Goal: Task Accomplishment & Management: Complete application form

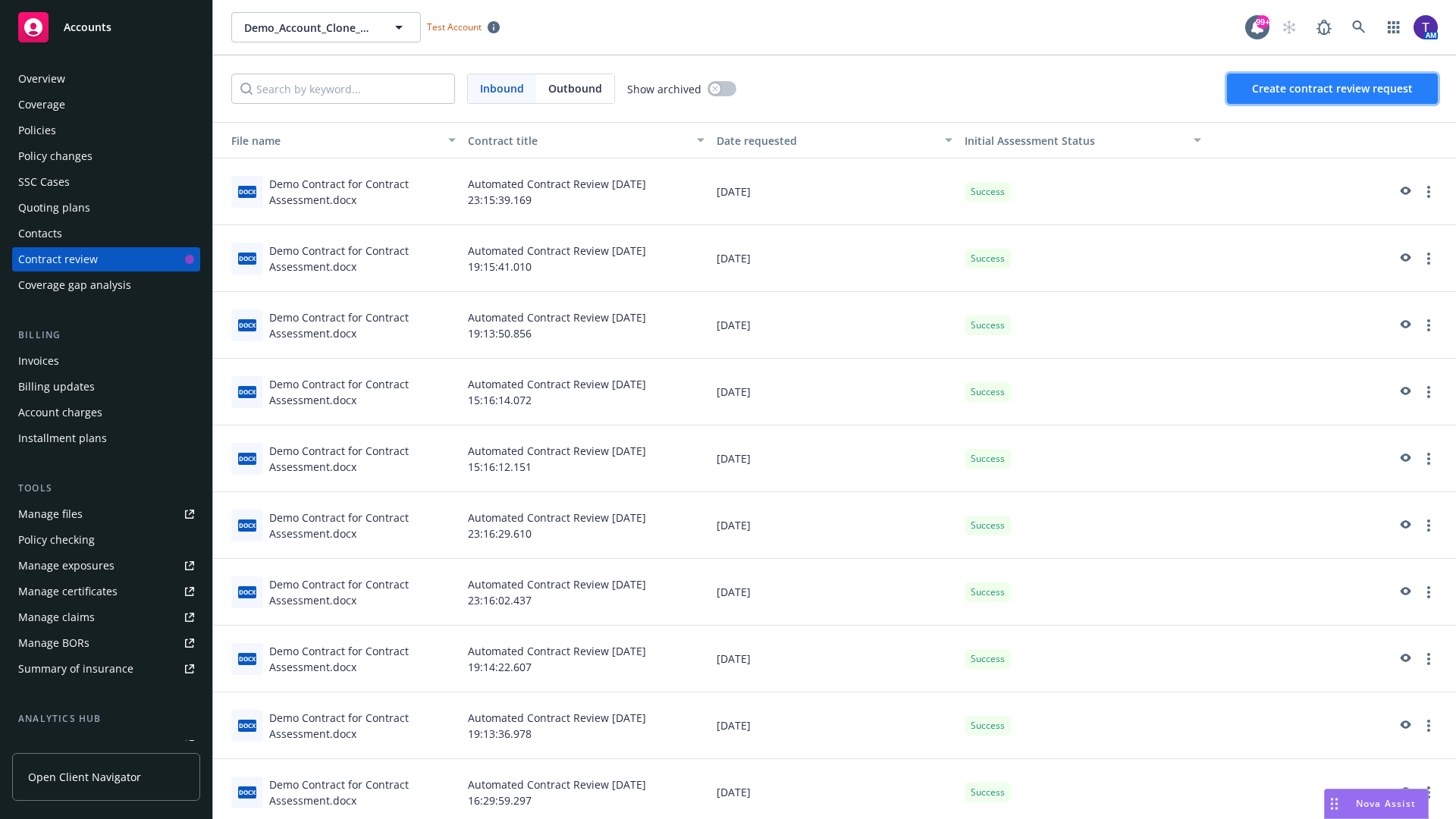
click at [1333, 89] on span "Create contract review request" at bounding box center [1332, 88] width 161 height 14
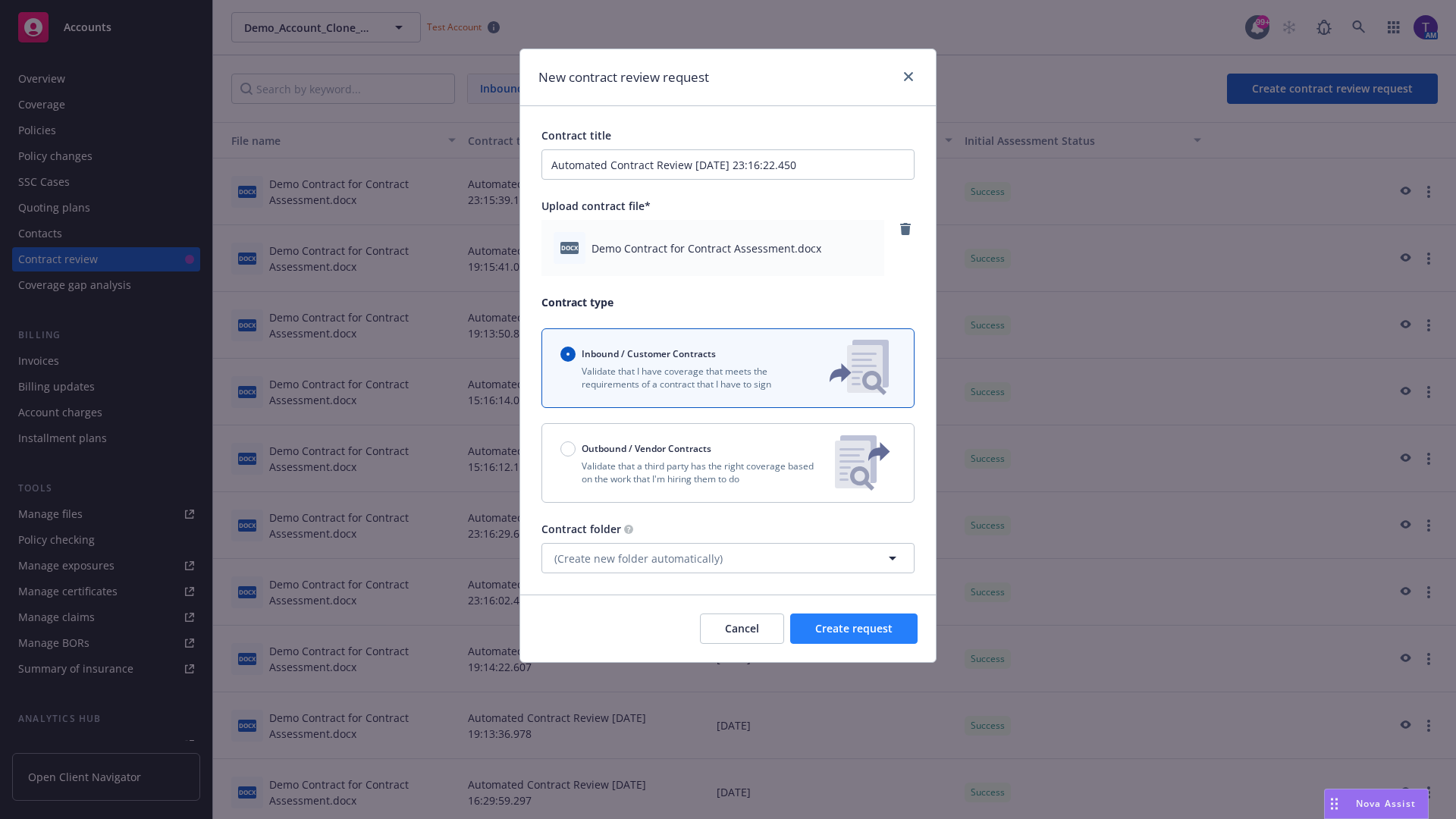
type input "Automated Contract Review 08-29-2025 23:16:22.450"
click at [854, 629] on span "Create request" at bounding box center [854, 628] width 78 height 14
